Goal: Information Seeking & Learning: Learn about a topic

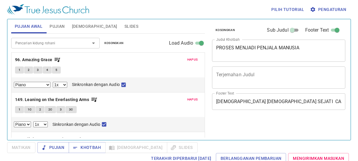
select select "1"
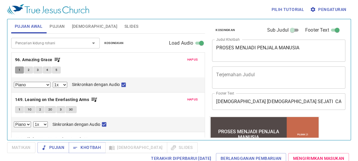
click at [18, 69] on button "1" at bounding box center [19, 69] width 9 height 7
checkbox input "false"
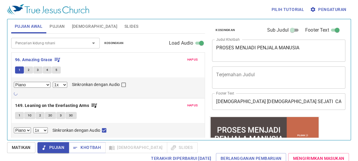
click at [57, 25] on span "Pujian" at bounding box center [56, 26] width 15 height 7
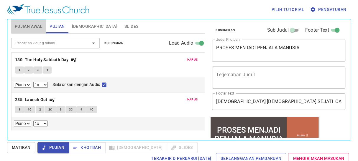
click at [32, 29] on span "Pujian Awal" at bounding box center [29, 26] width 28 height 7
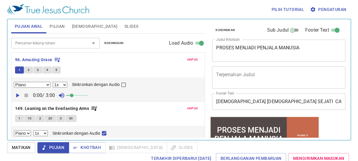
click at [24, 148] on span "Matikan" at bounding box center [21, 146] width 19 height 7
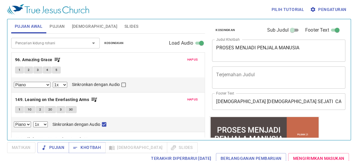
click at [299, 47] on textarea "PROSES MENJADI PENJALA MANUSIA" at bounding box center [278, 50] width 125 height 11
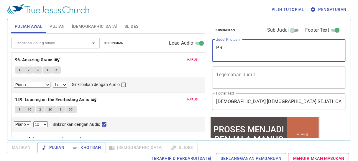
type textarea "P"
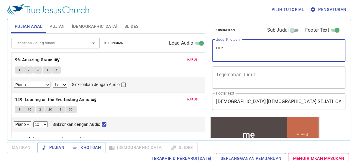
type textarea "m"
type textarea "MEMILIKI SIKAF"
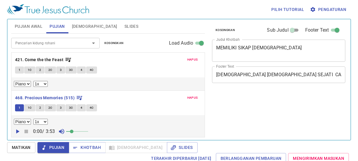
select select "1"
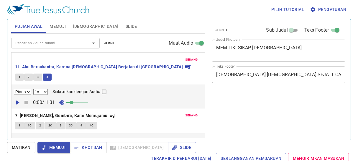
select select "1"
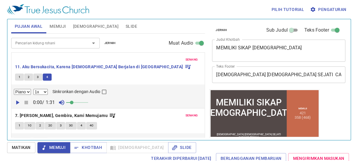
scroll to position [11, 0]
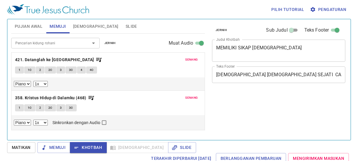
select select "1"
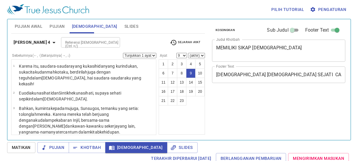
select select "9"
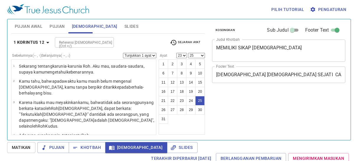
select select "23"
select select "25"
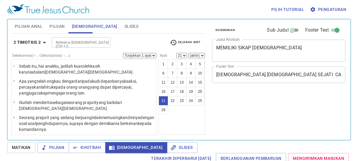
select select "21"
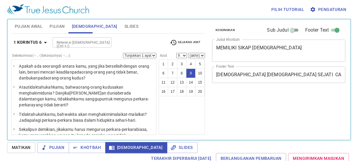
select select "9"
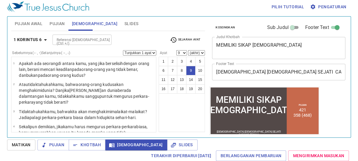
scroll to position [146, 0]
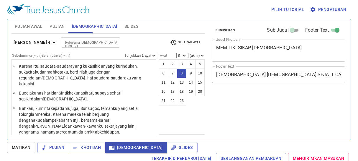
select select "8"
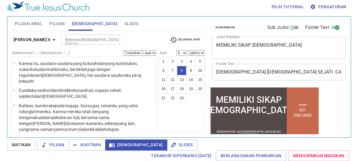
scroll to position [113, 0]
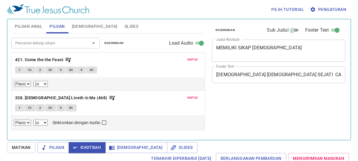
select select "1"
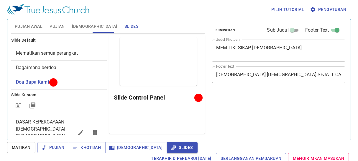
scroll to position [3, 0]
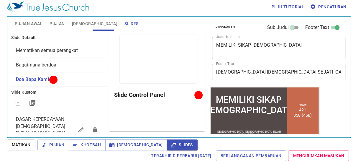
click at [74, 63] on span "Bagaimana berdoa" at bounding box center [59, 64] width 86 height 7
click at [38, 66] on span "Bagaimana berdoa" at bounding box center [36, 65] width 40 height 6
click at [61, 65] on span "Bagaimana berdoa" at bounding box center [59, 64] width 86 height 7
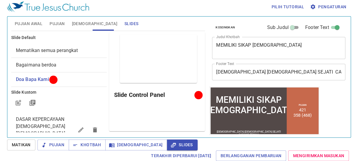
click at [35, 63] on span "Bagaimana berdoa" at bounding box center [36, 65] width 40 height 6
click at [53, 45] on div "Mematikan semua perangkat" at bounding box center [59, 50] width 96 height 14
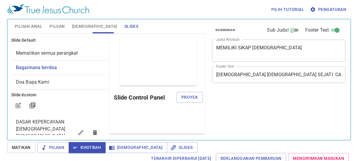
scroll to position [3, 0]
